Goal: Task Accomplishment & Management: Complete application form

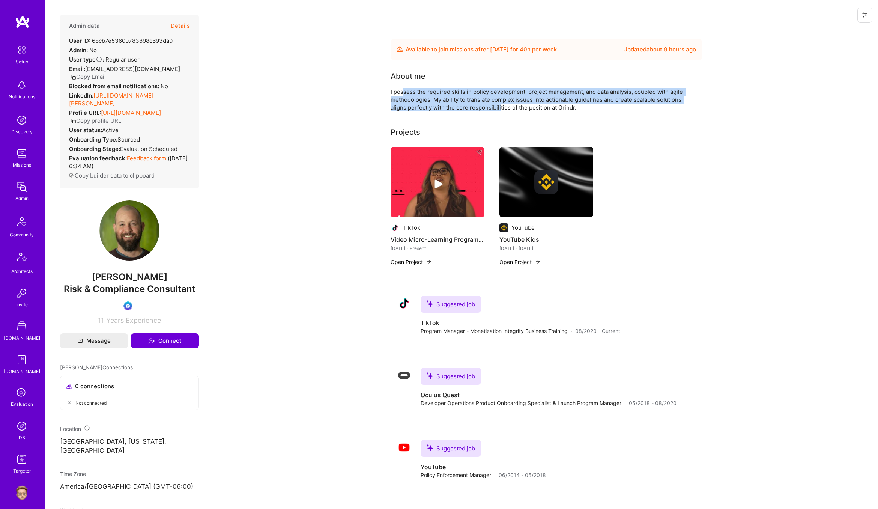
drag, startPoint x: 404, startPoint y: 92, endPoint x: 500, endPoint y: 107, distance: 97.1
click at [500, 107] on div "I possess the required skills in policy development, project management, and da…" at bounding box center [541, 100] width 300 height 24
drag, startPoint x: 500, startPoint y: 107, endPoint x: 510, endPoint y: 108, distance: 10.2
click at [500, 107] on div "I possess the required skills in policy development, project management, and da…" at bounding box center [541, 100] width 300 height 24
drag, startPoint x: 510, startPoint y: 108, endPoint x: 479, endPoint y: 92, distance: 34.6
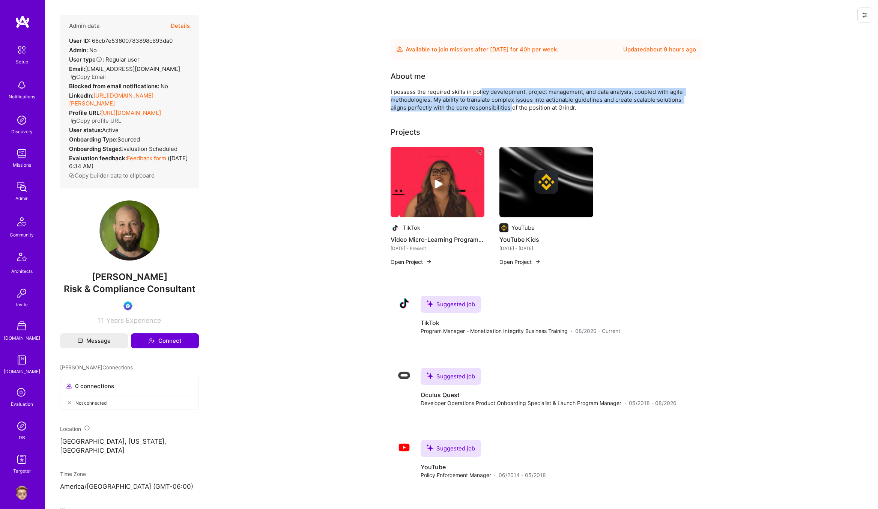
click at [479, 92] on div "I possess the required skills in policy development, project management, and da…" at bounding box center [541, 100] width 300 height 24
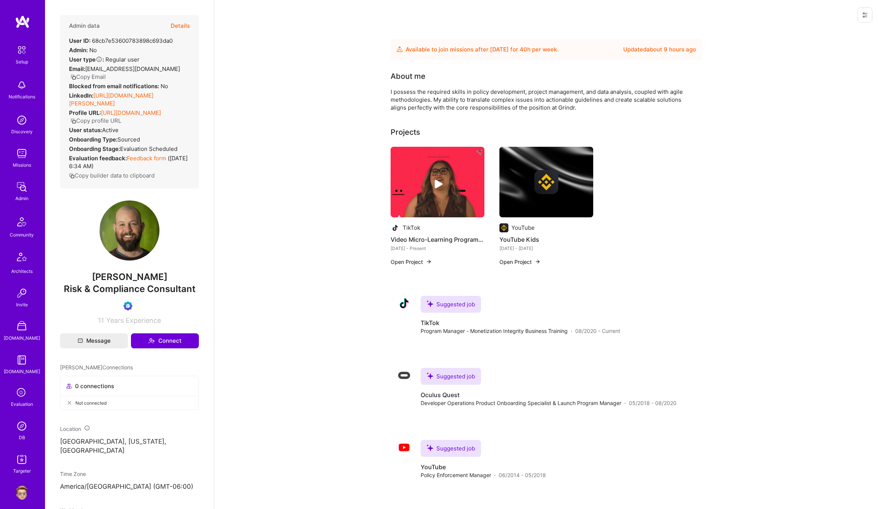
click at [180, 28] on button "Details" at bounding box center [180, 26] width 19 height 22
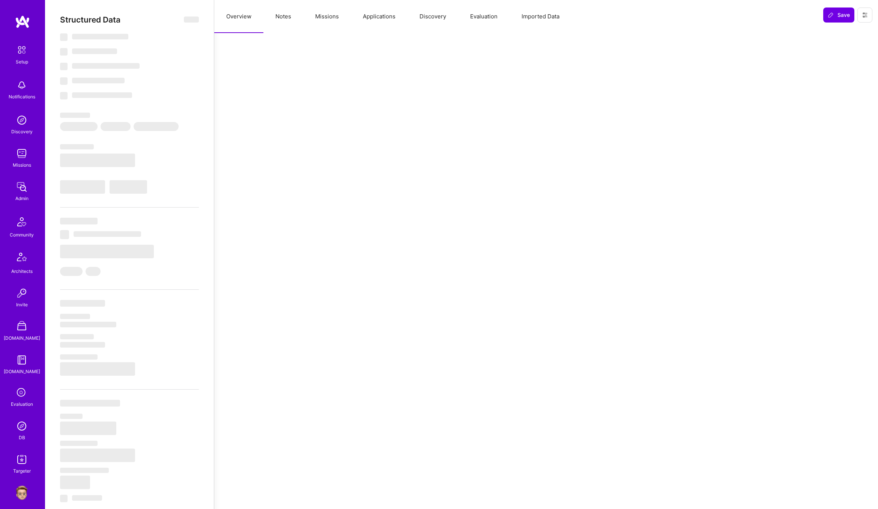
select select "Future Date"
select select "Verified"
select select "US"
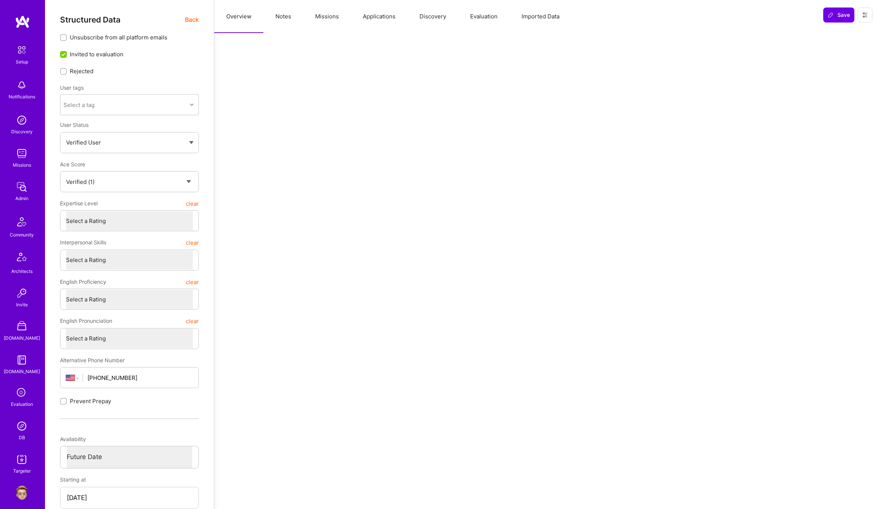
click at [481, 11] on button "Evaluation" at bounding box center [483, 16] width 51 height 33
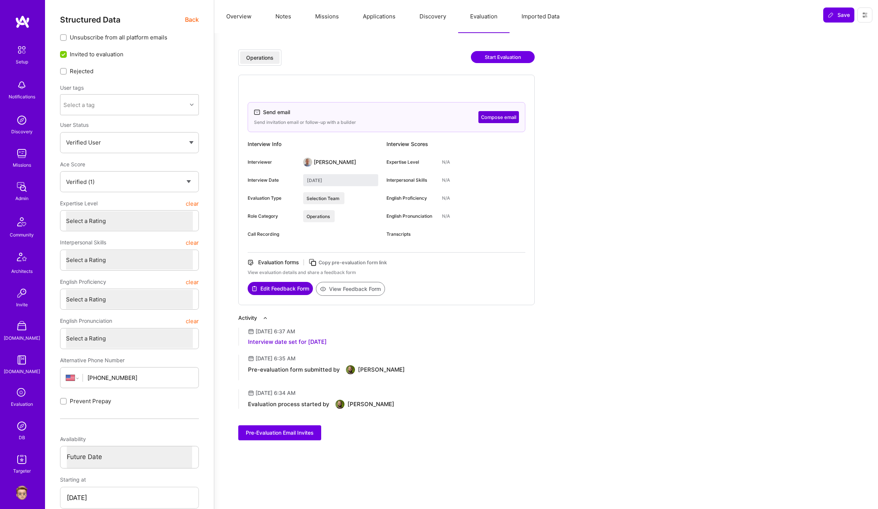
click at [191, 19] on span "Back" at bounding box center [192, 19] width 14 height 9
